Goal: Complete application form

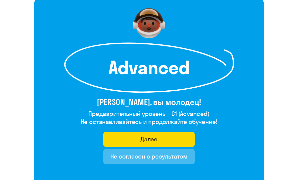
scroll to position [40, 0]
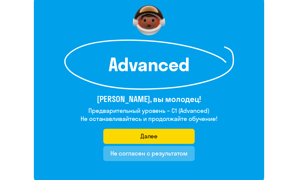
click at [179, 153] on div "Не согласен с результатом" at bounding box center [150, 154] width 78 height 8
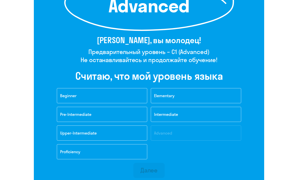
scroll to position [100, 0]
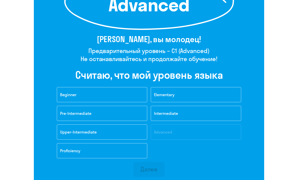
click at [180, 115] on button "Intermediate" at bounding box center [196, 113] width 91 height 15
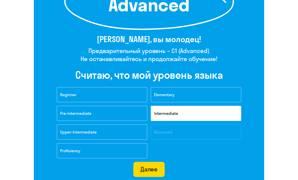
click at [155, 171] on div "Далее" at bounding box center [149, 169] width 17 height 8
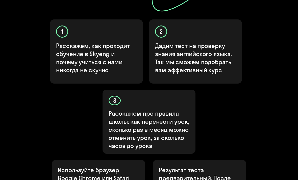
scroll to position [238, 0]
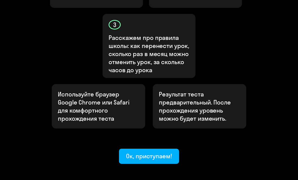
click at [162, 152] on div "Ок, приступаем!" at bounding box center [149, 156] width 46 height 8
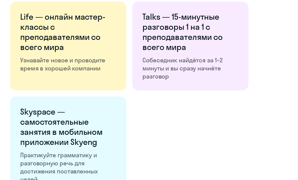
scroll to position [928, 0]
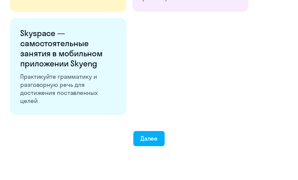
click at [155, 138] on div "Далее" at bounding box center [149, 139] width 17 height 8
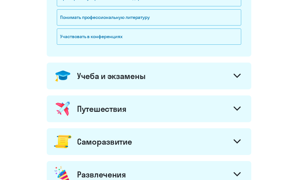
scroll to position [178, 0]
